Goal: Information Seeking & Learning: Learn about a topic

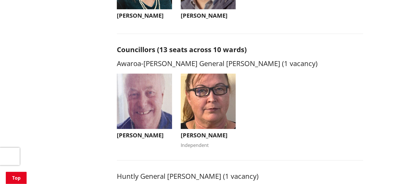
scroll to position [132, 0]
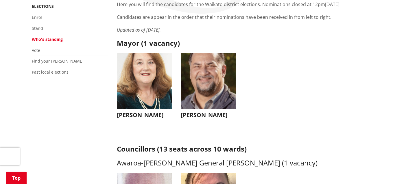
click at [209, 86] on img "button" at bounding box center [208, 80] width 55 height 55
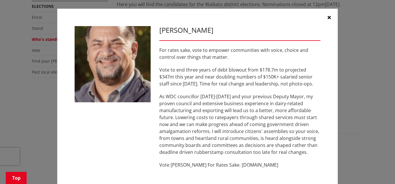
click at [330, 17] on icon "button" at bounding box center [329, 17] width 3 height 5
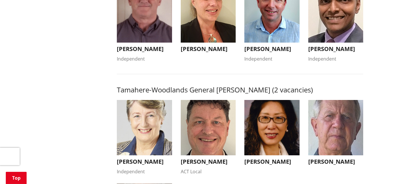
scroll to position [602, 0]
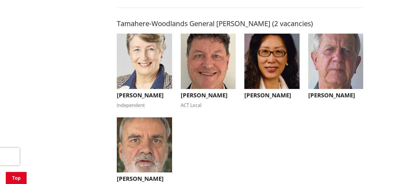
click at [335, 73] on img "button" at bounding box center [335, 61] width 55 height 55
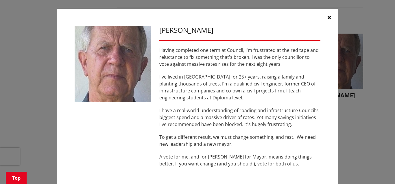
click at [329, 17] on icon "button" at bounding box center [329, 17] width 3 height 5
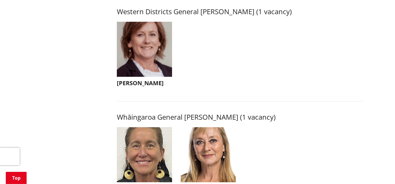
scroll to position [1339, 0]
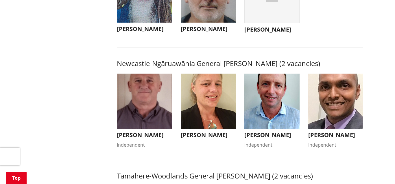
scroll to position [443, 0]
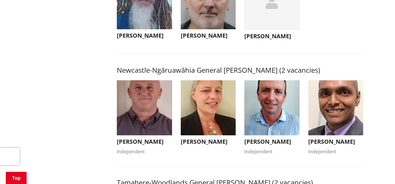
click at [148, 112] on img "button" at bounding box center [144, 107] width 55 height 55
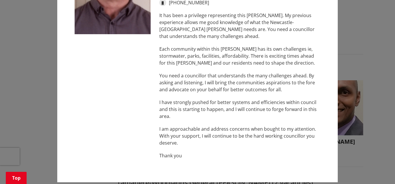
scroll to position [68, 0]
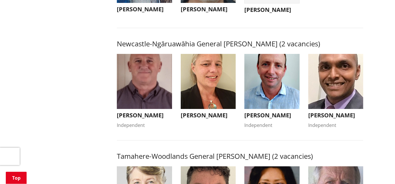
scroll to position [476, 0]
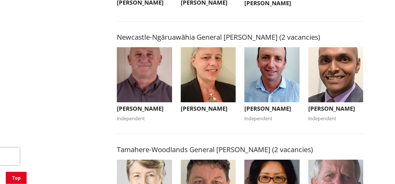
click at [202, 78] on img "button" at bounding box center [208, 74] width 55 height 55
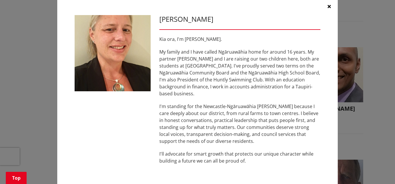
scroll to position [16, 0]
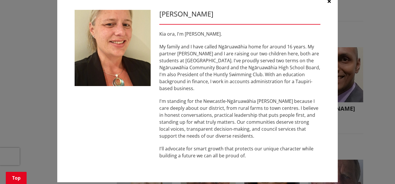
click at [329, 2] on icon "button" at bounding box center [329, 1] width 3 height 5
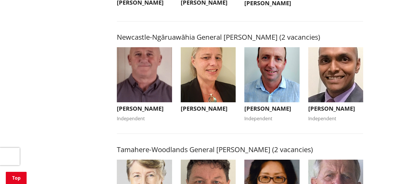
click at [282, 65] on img "button" at bounding box center [271, 74] width 55 height 55
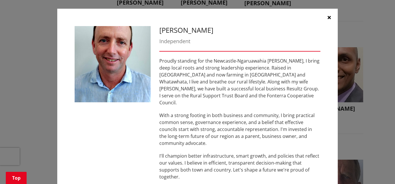
click at [234, 93] on p "Proudly standing for the Newcastle-Ngaruawahia [PERSON_NAME], I bring deep loca…" at bounding box center [239, 81] width 161 height 49
click at [327, 19] on button "button" at bounding box center [328, 17] width 17 height 17
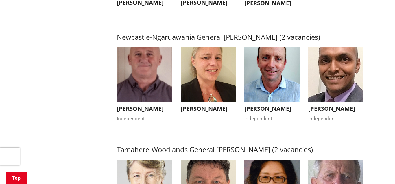
click at [337, 75] on img "button" at bounding box center [335, 74] width 55 height 55
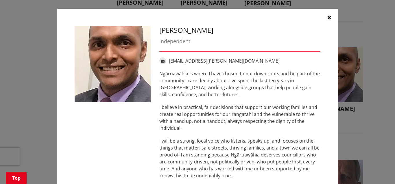
drag, startPoint x: 331, startPoint y: 104, endPoint x: 331, endPoint y: 123, distance: 19.4
click at [331, 123] on div "[PERSON_NAME] Independent [EMAIL_ADDRESS][PERSON_NAME][DOMAIN_NAME] [GEOGRAPHIC…" at bounding box center [197, 149] width 281 height 281
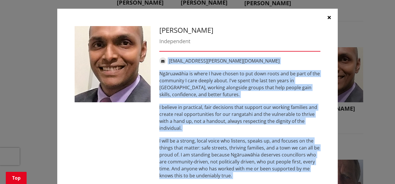
drag, startPoint x: 295, startPoint y: 43, endPoint x: 290, endPoint y: 21, distance: 23.1
click at [290, 21] on div "[PERSON_NAME] Independent [EMAIL_ADDRESS][PERSON_NAME][DOMAIN_NAME] [GEOGRAPHIC…" at bounding box center [197, 149] width 281 height 281
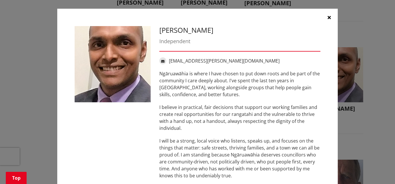
click at [299, 36] on div "[PERSON_NAME] Independent [EMAIL_ADDRESS][PERSON_NAME][DOMAIN_NAME] [GEOGRAPHIC…" at bounding box center [240, 149] width 170 height 246
drag, startPoint x: 359, startPoint y: 119, endPoint x: 355, endPoint y: 119, distance: 3.2
click at [355, 119] on div "[PERSON_NAME] Independent [EMAIL_ADDRESS][PERSON_NAME][DOMAIN_NAME] [GEOGRAPHIC…" at bounding box center [198, 149] width 372 height 298
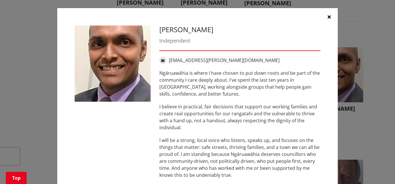
scroll to position [0, 0]
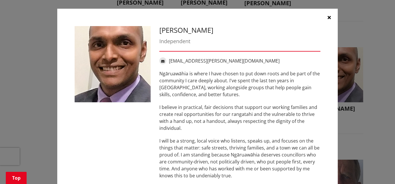
click at [327, 17] on button "button" at bounding box center [328, 17] width 17 height 17
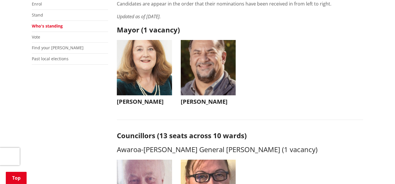
scroll to position [126, 0]
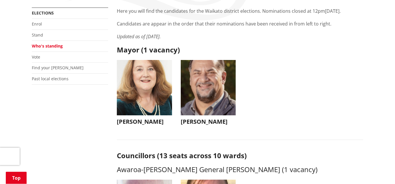
click at [152, 87] on img "button" at bounding box center [144, 87] width 55 height 55
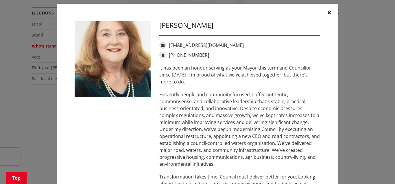
scroll to position [0, 0]
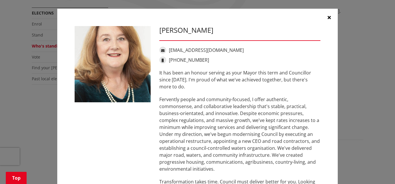
click at [327, 17] on button "button" at bounding box center [328, 17] width 17 height 17
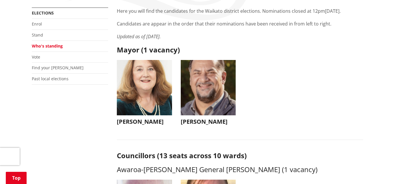
click at [211, 87] on img "button" at bounding box center [208, 87] width 55 height 55
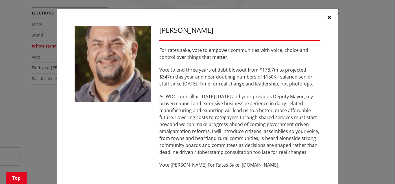
click at [329, 18] on icon "button" at bounding box center [329, 17] width 3 height 5
